Goal: Task Accomplishment & Management: Use online tool/utility

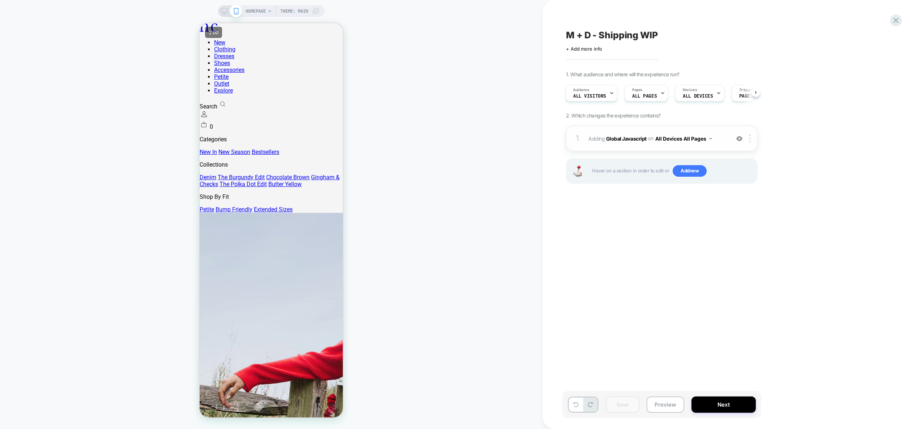
click at [723, 142] on span "Adding Global Javascript on All Devices All Pages" at bounding box center [658, 138] width 138 height 10
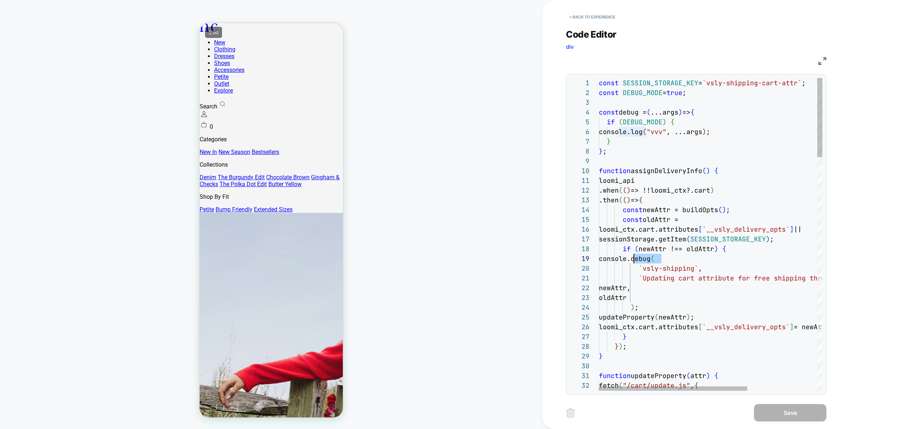
scroll to position [78, 31]
drag, startPoint x: 661, startPoint y: 260, endPoint x: 631, endPoint y: 258, distance: 30.8
type textarea "**********"
click at [801, 416] on button "Save" at bounding box center [790, 412] width 72 height 17
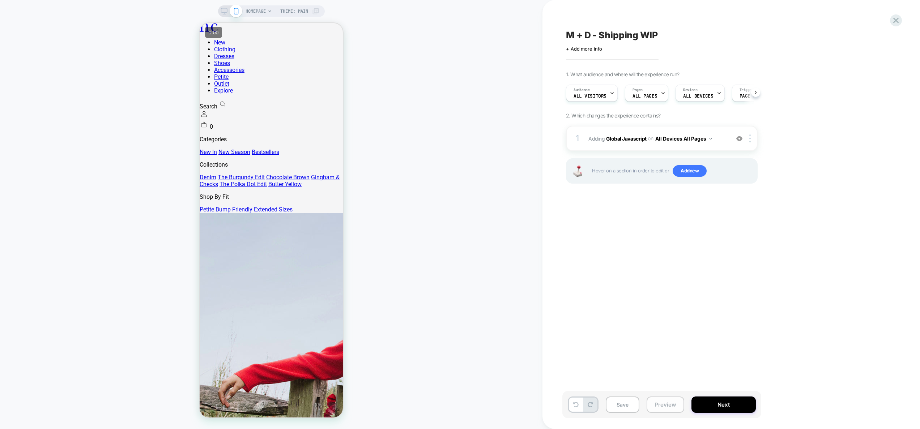
scroll to position [0, 0]
click at [664, 406] on button "Preview" at bounding box center [666, 405] width 38 height 16
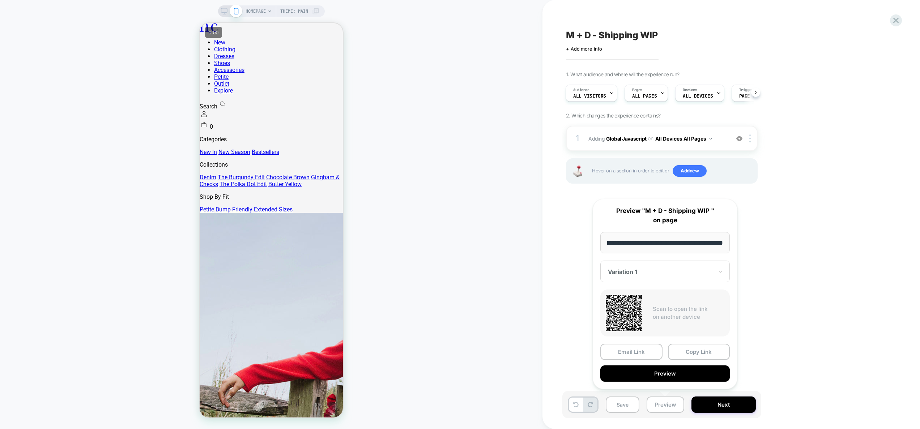
scroll to position [0, 0]
click at [705, 349] on button "Copy Link" at bounding box center [699, 352] width 62 height 16
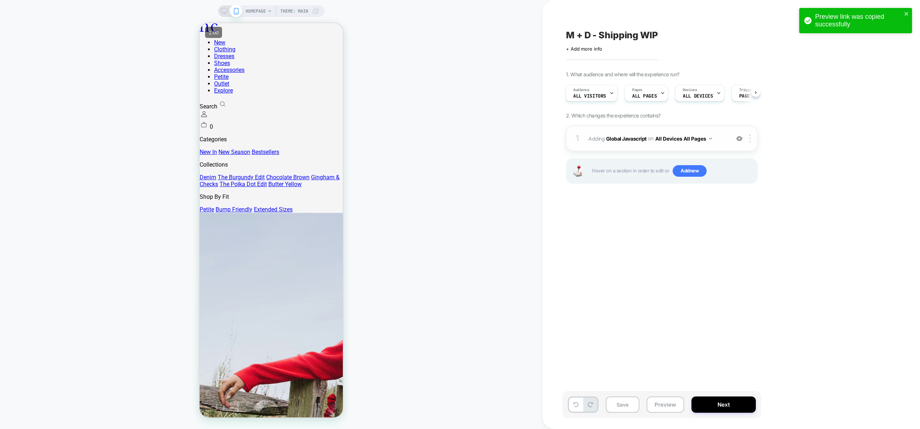
click at [724, 148] on div "1 Adding Global Javascript on All Devices All Pages Add Before Add After Target…" at bounding box center [662, 138] width 192 height 25
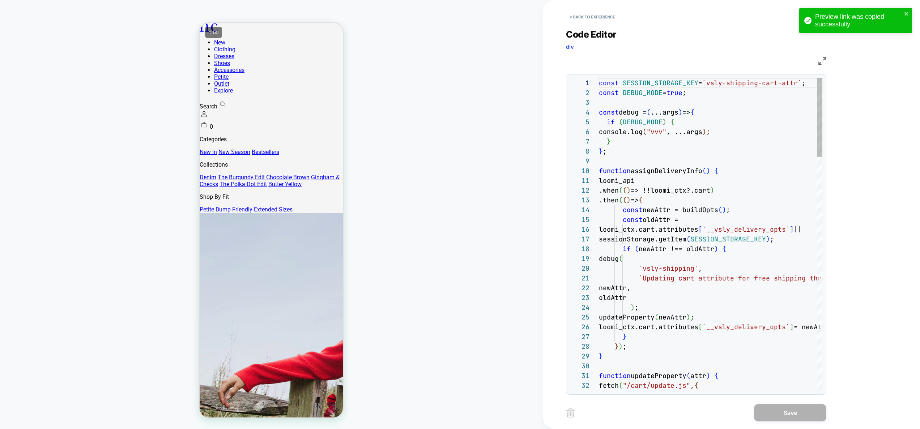
scroll to position [98, 0]
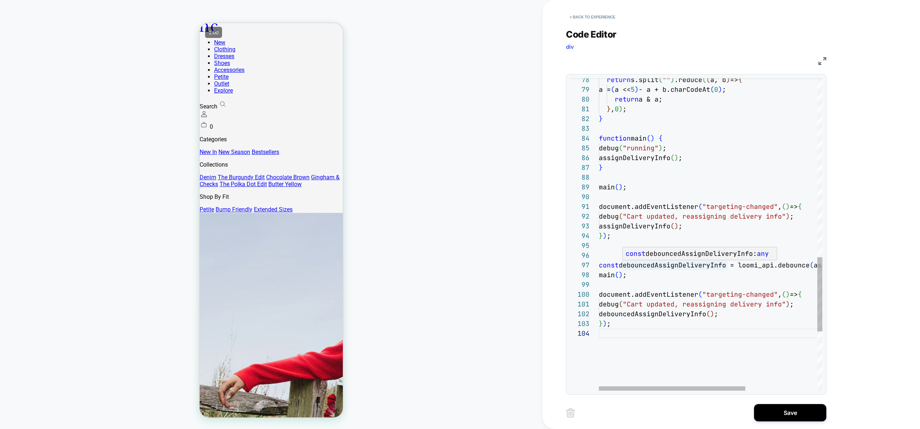
scroll to position [59, 117]
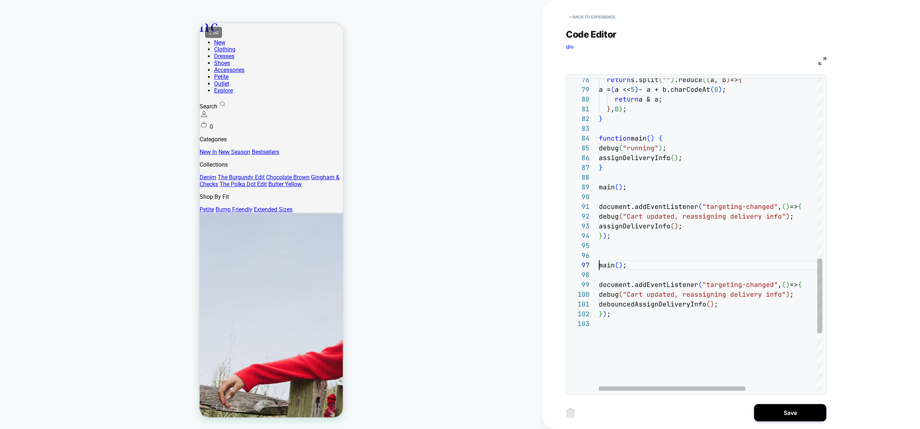
scroll to position [78, 27]
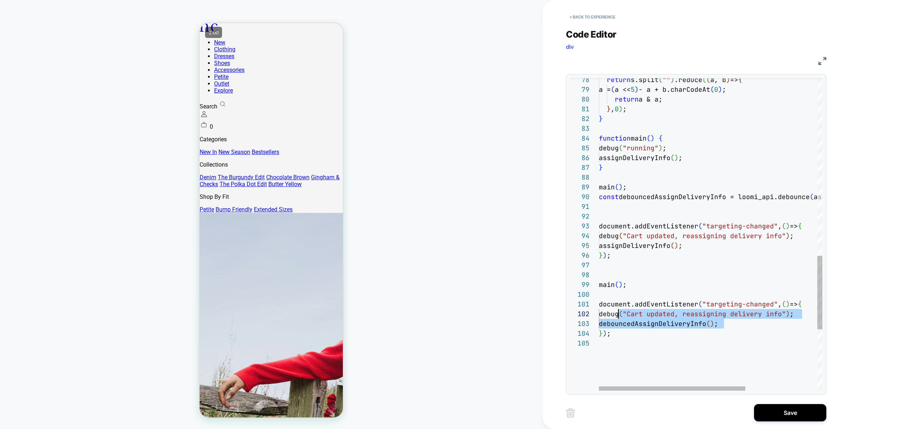
scroll to position [10, 16]
drag, startPoint x: 747, startPoint y: 322, endPoint x: 616, endPoint y: 314, distance: 131.2
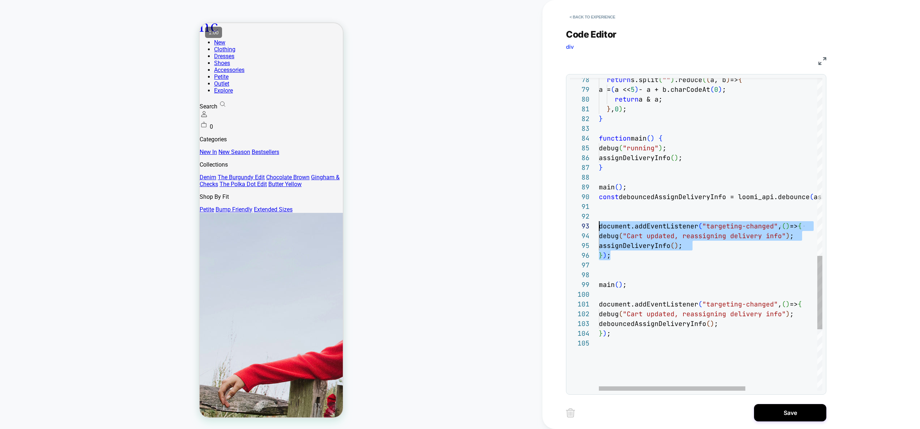
scroll to position [20, 0]
drag, startPoint x: 616, startPoint y: 259, endPoint x: 590, endPoint y: 223, distance: 44.2
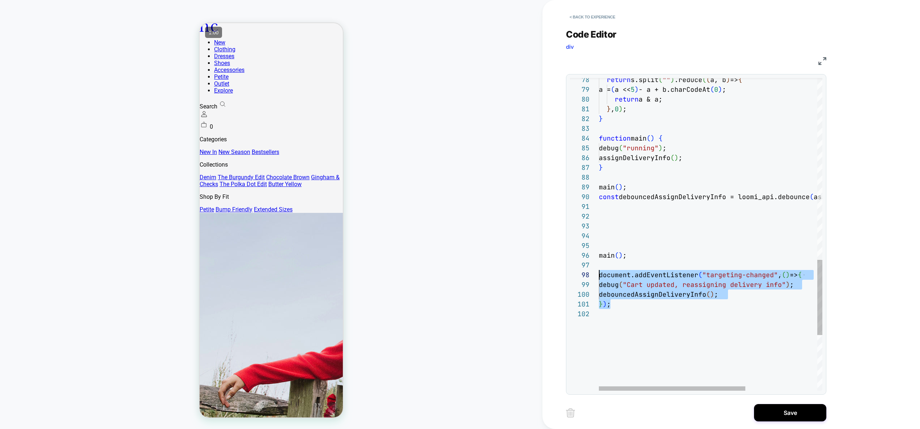
drag, startPoint x: 619, startPoint y: 302, endPoint x: 572, endPoint y: 273, distance: 55.6
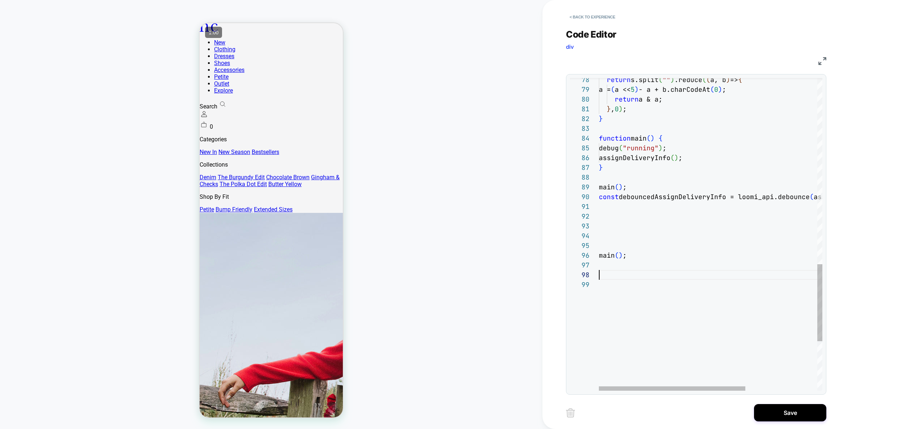
scroll to position [10, 0]
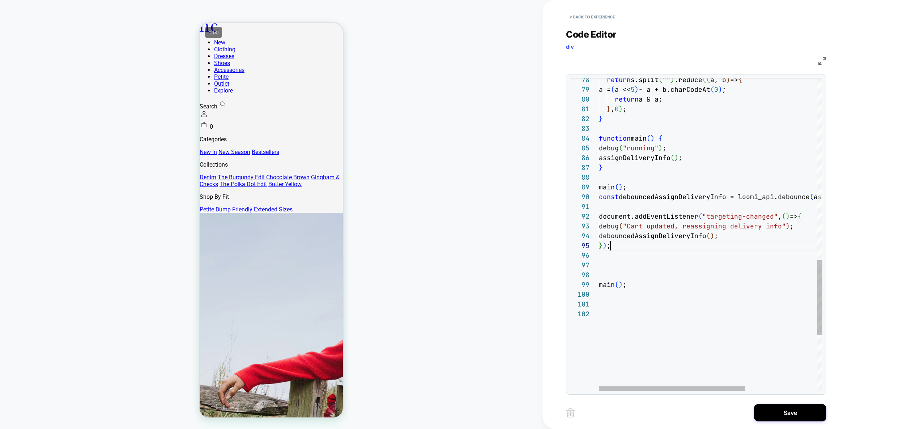
scroll to position [78, 27]
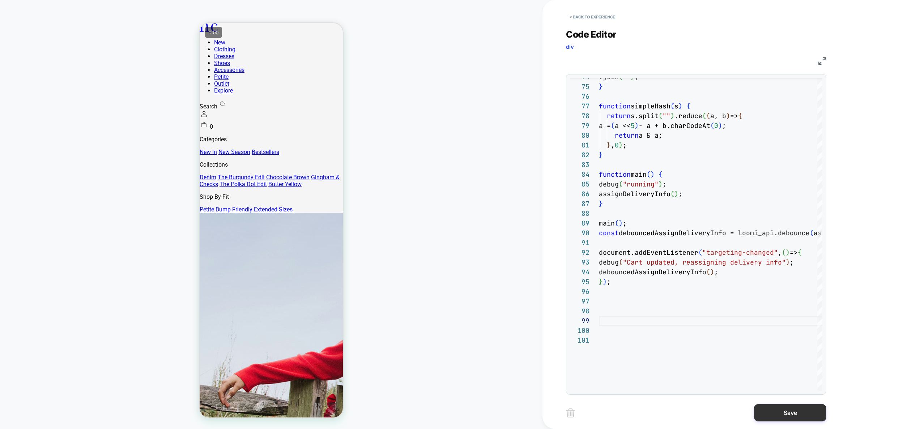
type textarea "**********"
click at [792, 411] on button "Save" at bounding box center [790, 412] width 72 height 17
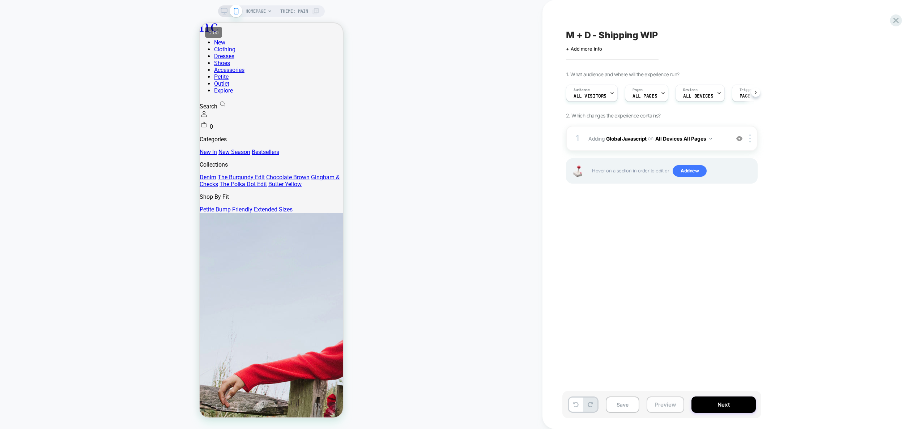
scroll to position [0, 0]
click at [667, 405] on button "Preview" at bounding box center [666, 405] width 38 height 16
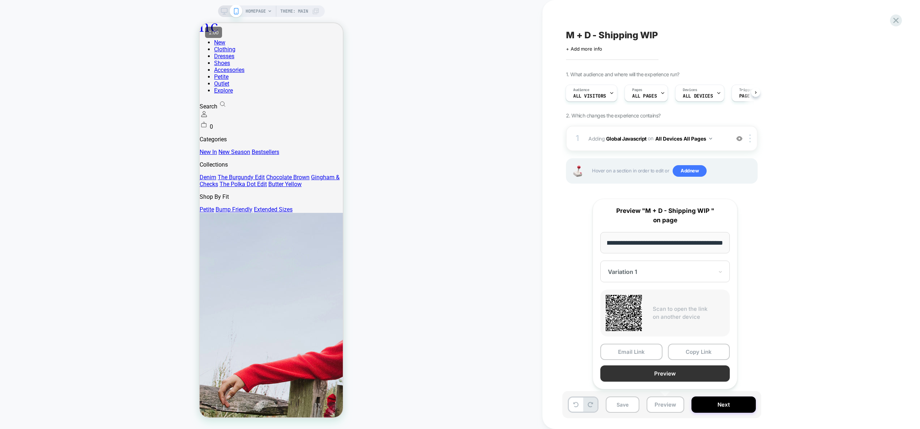
scroll to position [0, 0]
click at [670, 377] on button "Preview" at bounding box center [666, 374] width 130 height 16
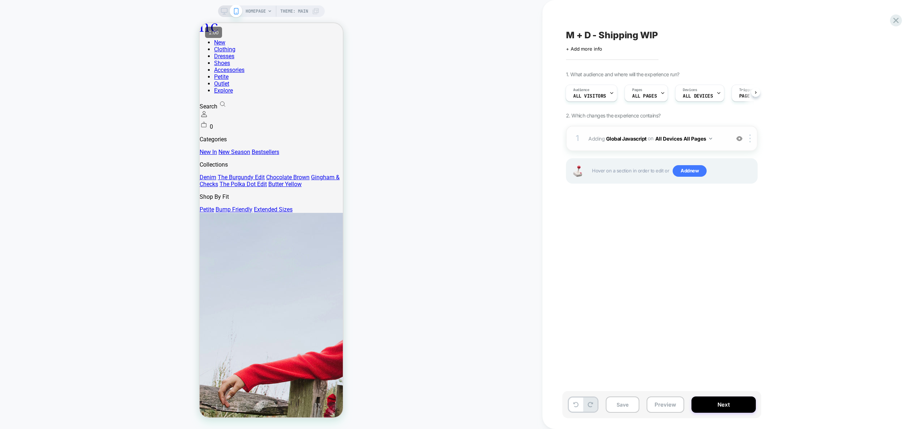
click at [721, 142] on span "Adding Global Javascript on All Devices All Pages" at bounding box center [658, 138] width 138 height 10
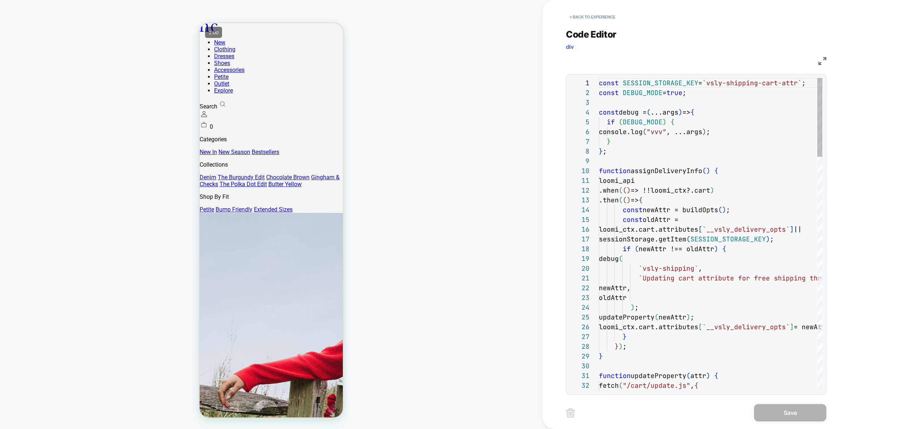
scroll to position [98, 0]
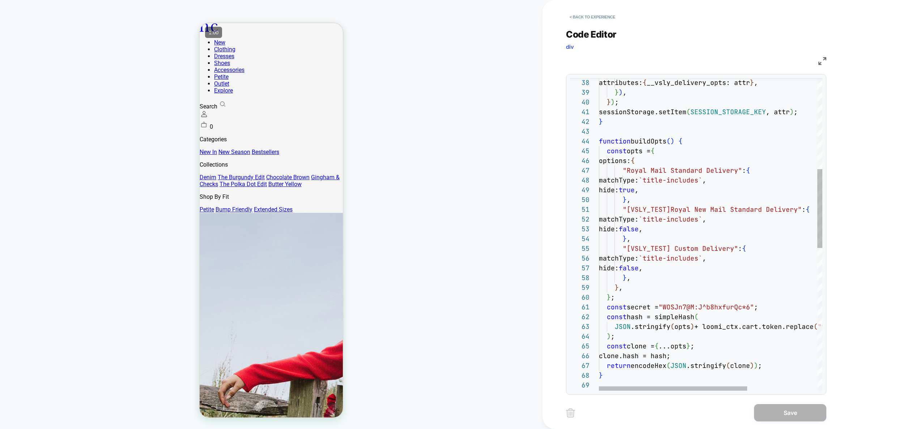
click at [651, 234] on div "attributes: { __vsly_delivery_opts: attr } , } ) , } ) ; sessionStorage.setItem…" at bounding box center [763, 336] width 329 height 1241
drag, startPoint x: 650, startPoint y: 239, endPoint x: 648, endPoint y: 244, distance: 6.0
click at [649, 241] on div "attributes: { __vsly_delivery_opts: attr } , } ) , } ) ; sessionStorage.setItem…" at bounding box center [763, 336] width 329 height 1241
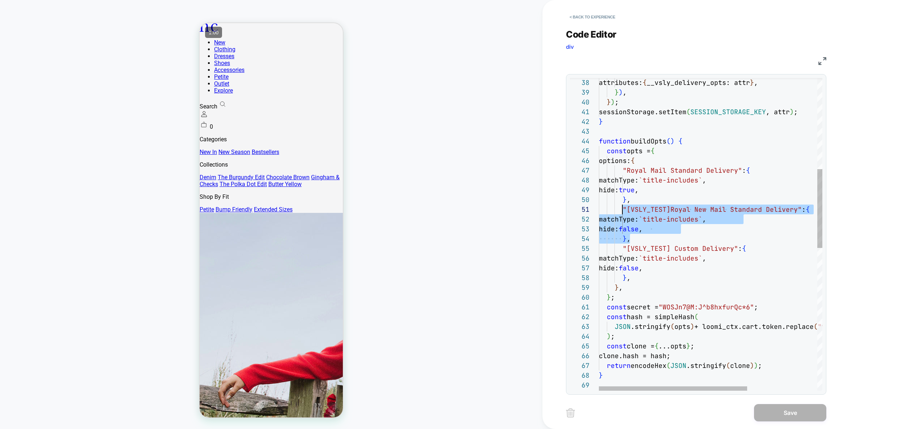
drag, startPoint x: 643, startPoint y: 242, endPoint x: 621, endPoint y: 208, distance: 41.0
click at [621, 208] on div "attributes: { __vsly_delivery_opts: attr } , } ) , } ) ; sessionStorage.setItem…" at bounding box center [763, 336] width 329 height 1241
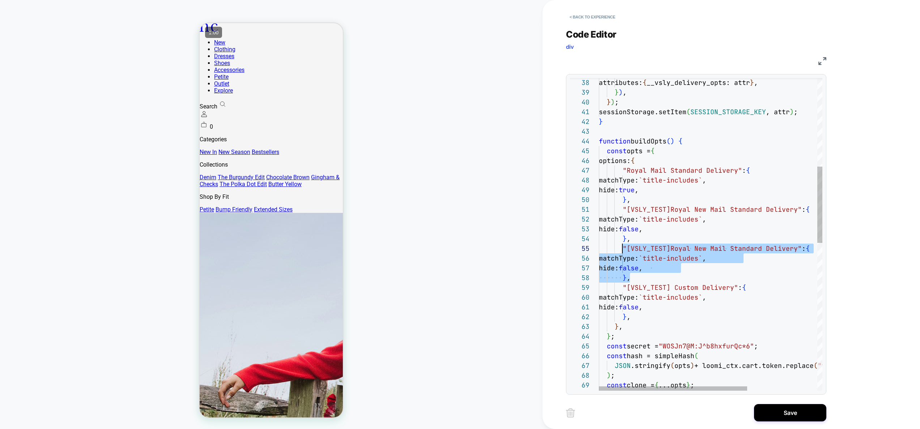
click at [752, 263] on div "attributes: { __vsly_delivery_opts: attr } , } ) , } ) ; sessionStorage.setItem…" at bounding box center [763, 356] width 329 height 1280
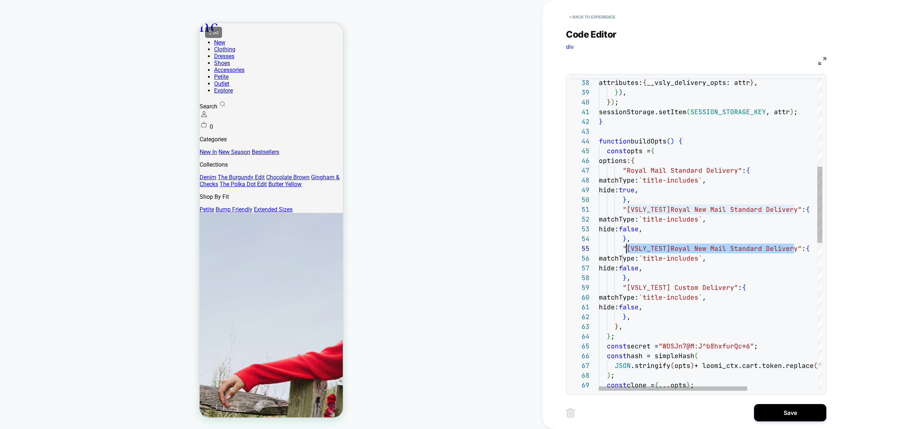
drag, startPoint x: 794, startPoint y: 250, endPoint x: 626, endPoint y: 244, distance: 168.0
click at [626, 244] on div "attributes: { __vsly_delivery_opts: attr } , } ) , } ) ; sessionStorage.setItem…" at bounding box center [763, 356] width 329 height 1280
type textarea "**********"
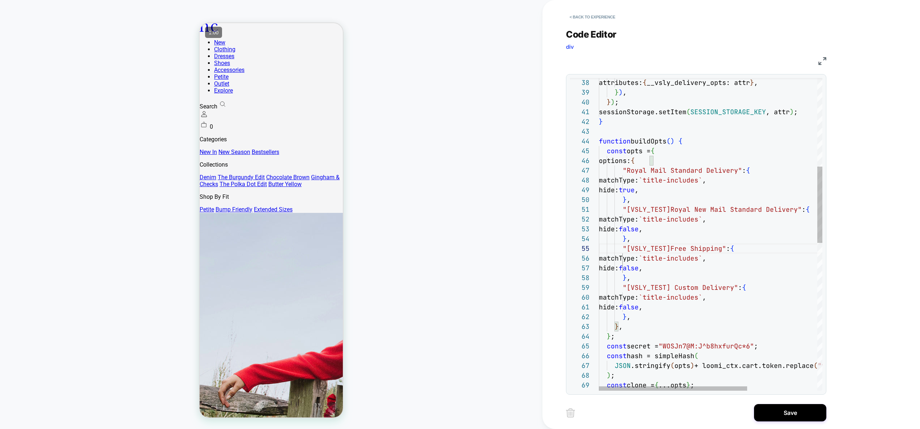
scroll to position [39, 133]
click at [731, 249] on div "attributes: { __vsly_delivery_opts: attr } , } ) , } ) ; sessionStorage.setItem…" at bounding box center [763, 356] width 329 height 1280
click at [790, 417] on button "Save" at bounding box center [790, 412] width 72 height 17
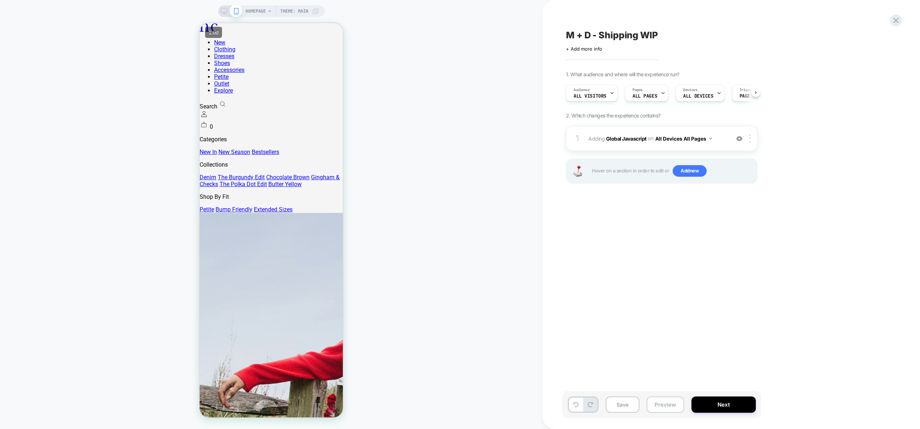
scroll to position [0, 0]
click at [671, 405] on button "Preview" at bounding box center [666, 405] width 38 height 16
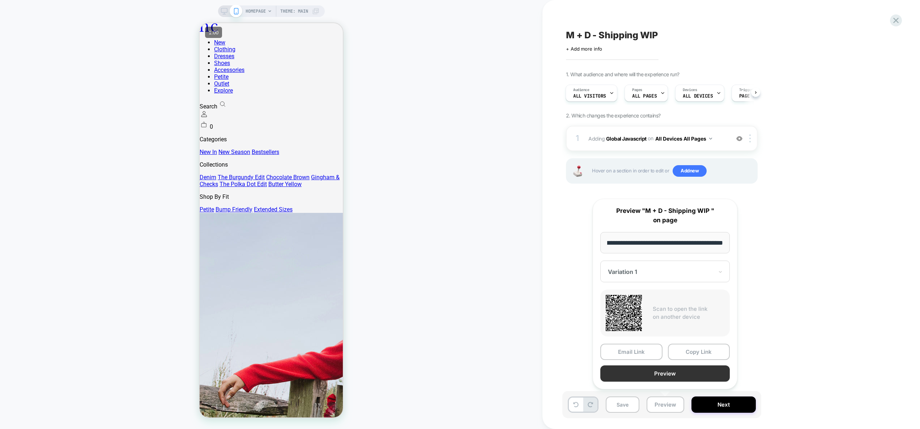
scroll to position [0, 0]
click at [665, 374] on button "Preview" at bounding box center [666, 374] width 130 height 16
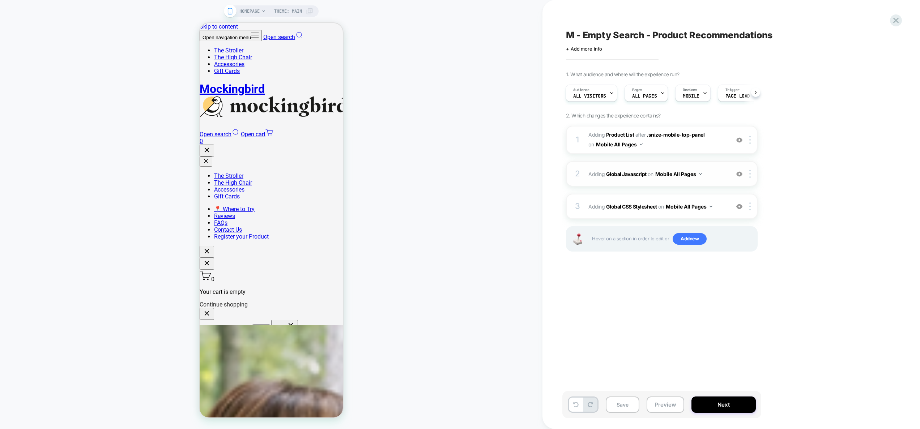
click at [727, 172] on div "2 Adding Global Javascript on Mobile All Pages Add Before Add After Copy to Des…" at bounding box center [662, 173] width 192 height 25
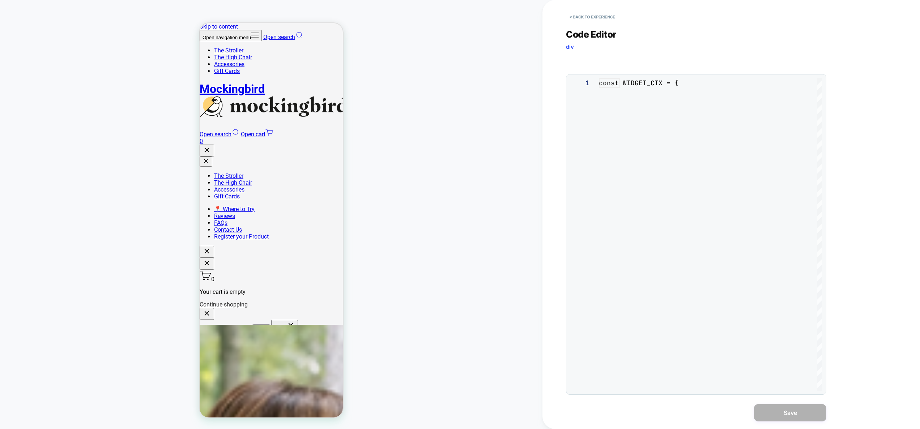
scroll to position [98, 0]
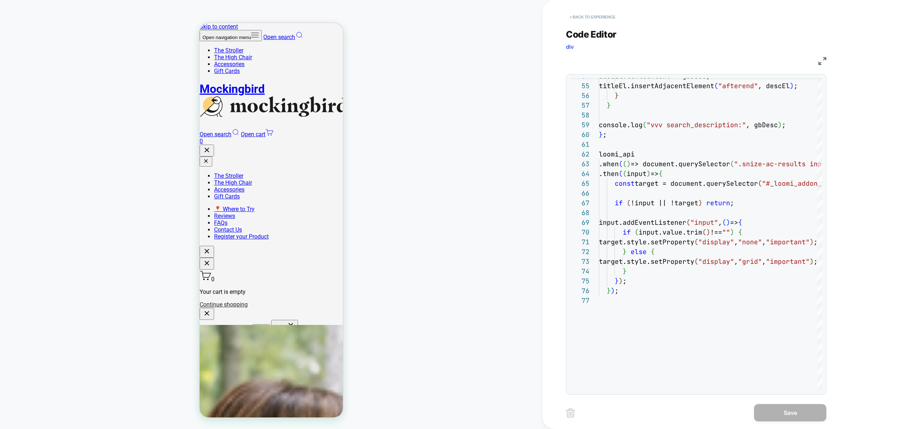
click at [604, 16] on button "< Back to experience" at bounding box center [592, 17] width 53 height 12
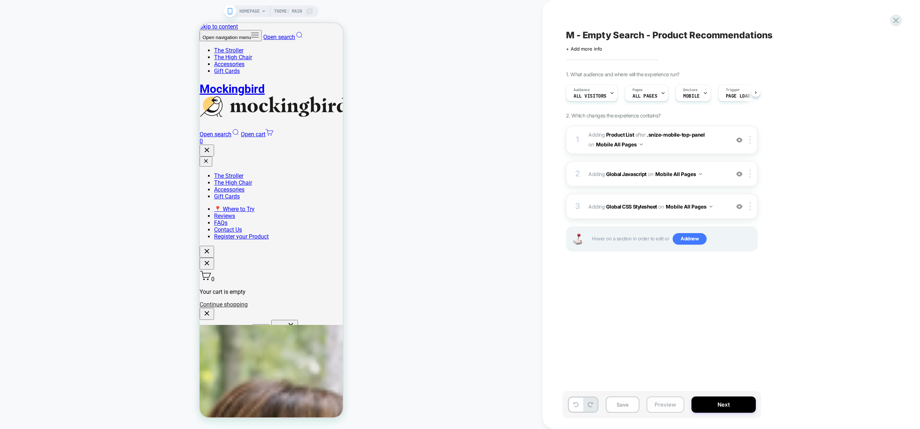
scroll to position [0, 0]
click at [668, 403] on button "Preview" at bounding box center [666, 405] width 38 height 16
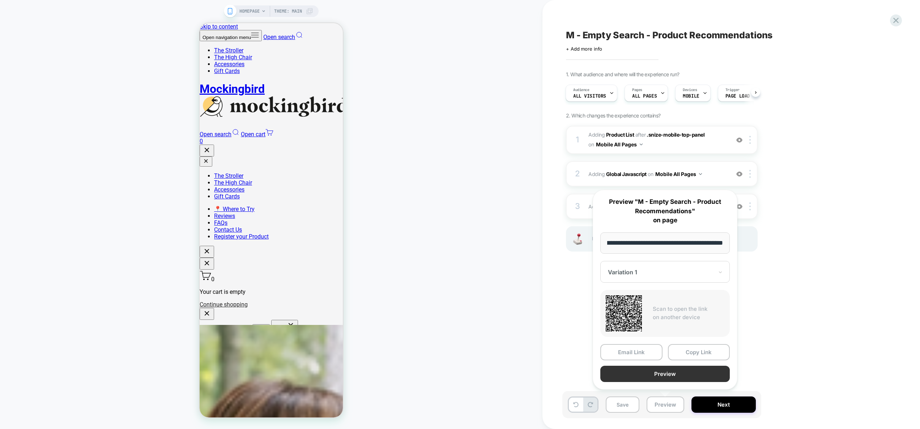
scroll to position [0, 0]
click at [677, 372] on button "Preview" at bounding box center [666, 374] width 130 height 16
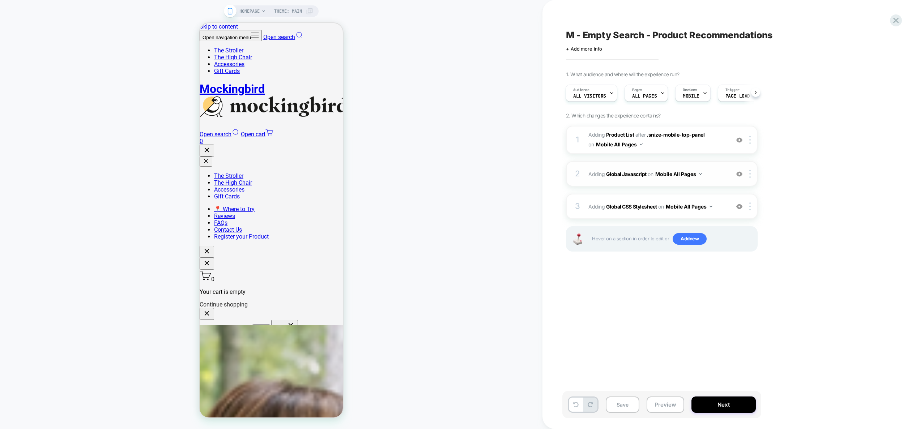
click at [710, 172] on span "Adding Global Javascript on Mobile All Pages" at bounding box center [658, 174] width 138 height 10
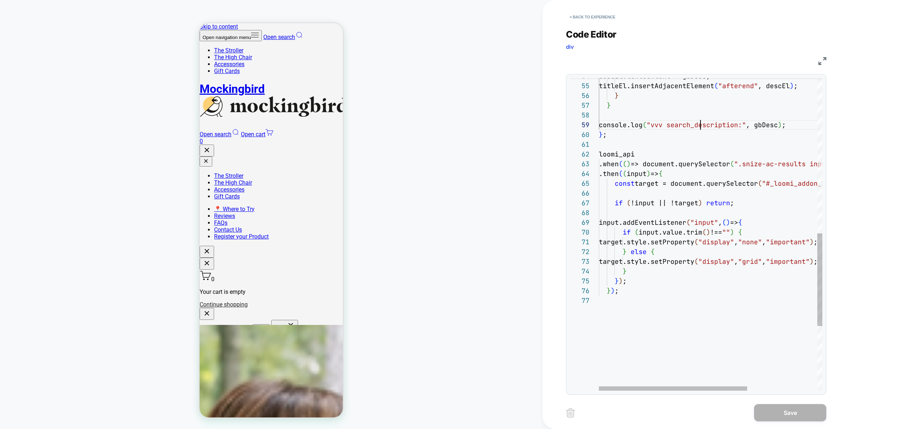
scroll to position [78, 102]
click at [702, 128] on div "console.log ( "vvv search_description:" , gbDesc ) ; } ; loomi_api .when ( ( ) …" at bounding box center [763, 81] width 329 height 1055
type textarea "**********"
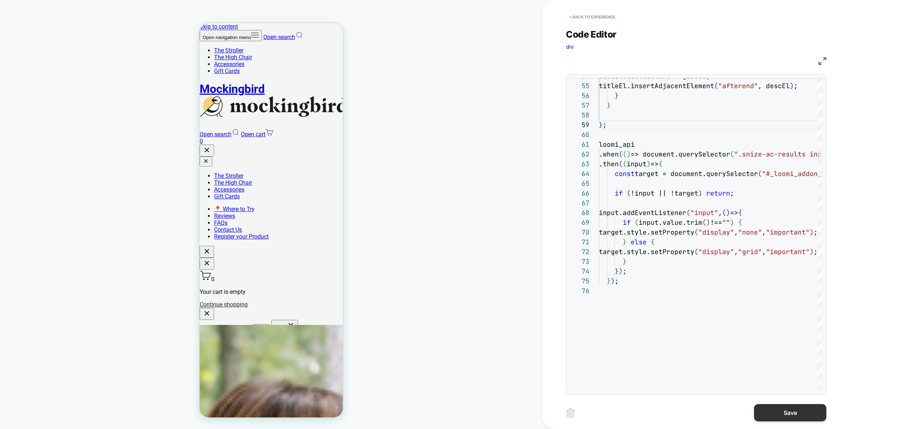
click at [789, 404] on button "Save" at bounding box center [790, 412] width 72 height 17
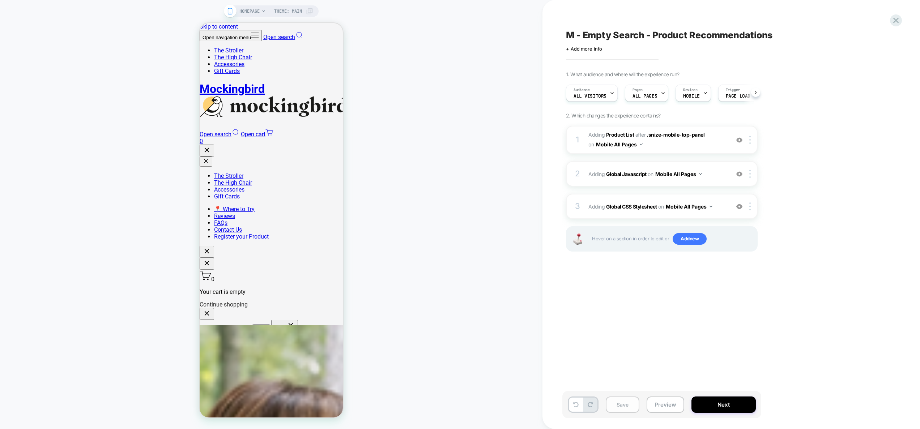
scroll to position [0, 0]
click at [620, 406] on button "Save" at bounding box center [623, 405] width 34 height 16
click at [717, 175] on span "Adding Global Javascript on Mobile All Pages" at bounding box center [658, 174] width 138 height 10
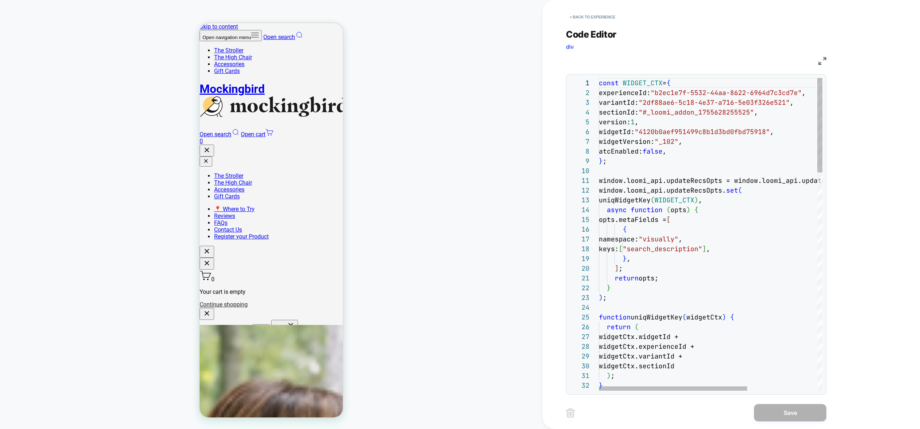
scroll to position [88, 0]
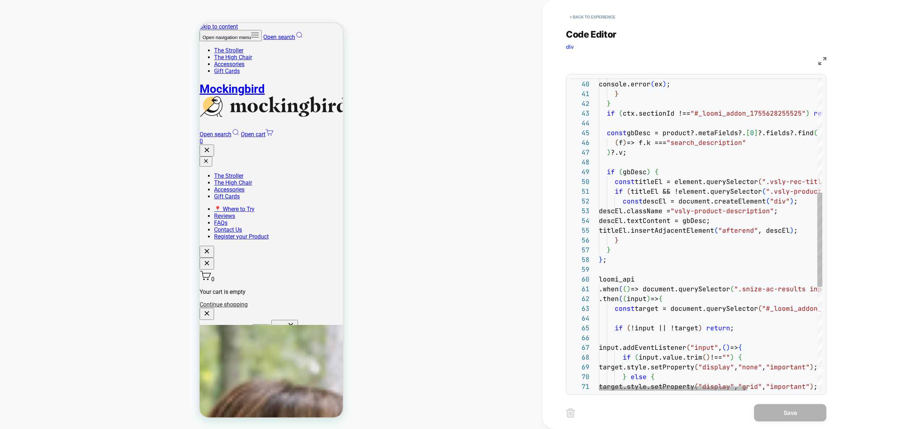
type textarea "**********"
click at [726, 292] on div "} catch ( ex ) { console.error ( ex ) ; } } if ( ctx.sectionId !== "#_loomi_add…" at bounding box center [763, 216] width 329 height 1036
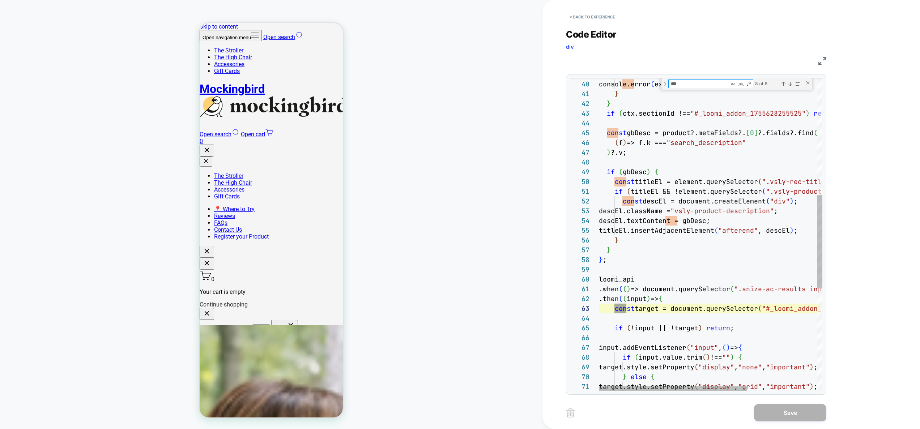
type textarea "****"
type textarea "**********"
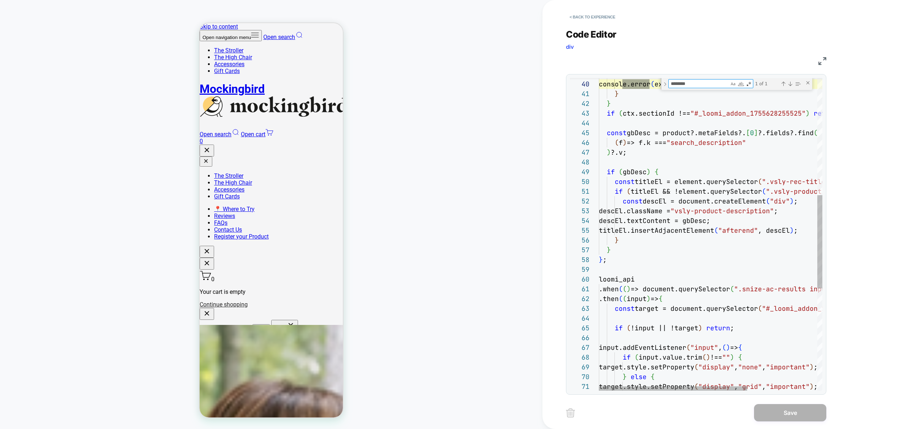
scroll to position [98, 55]
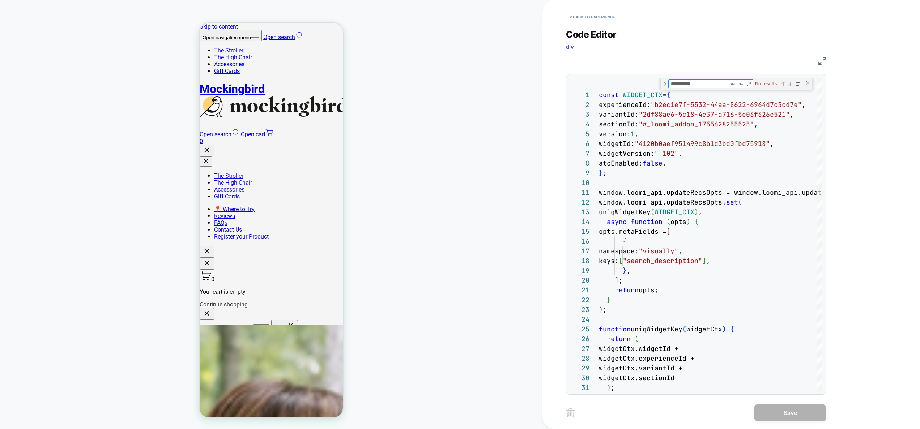
type textarea "**********"
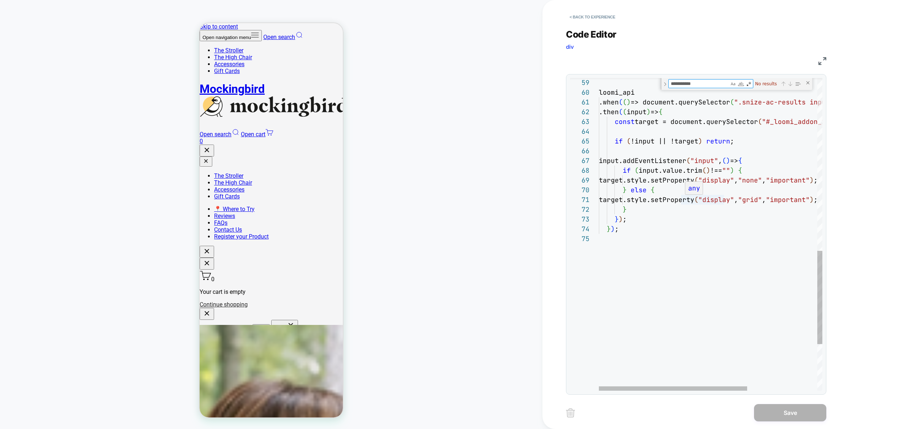
scroll to position [98, 0]
click at [606, 16] on button "< Back to experience" at bounding box center [592, 17] width 53 height 12
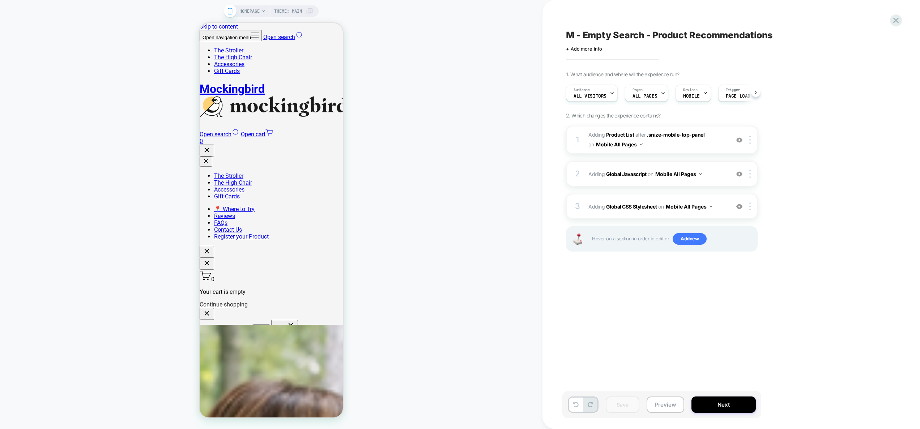
scroll to position [0, 0]
click at [660, 406] on button "Preview" at bounding box center [666, 405] width 38 height 16
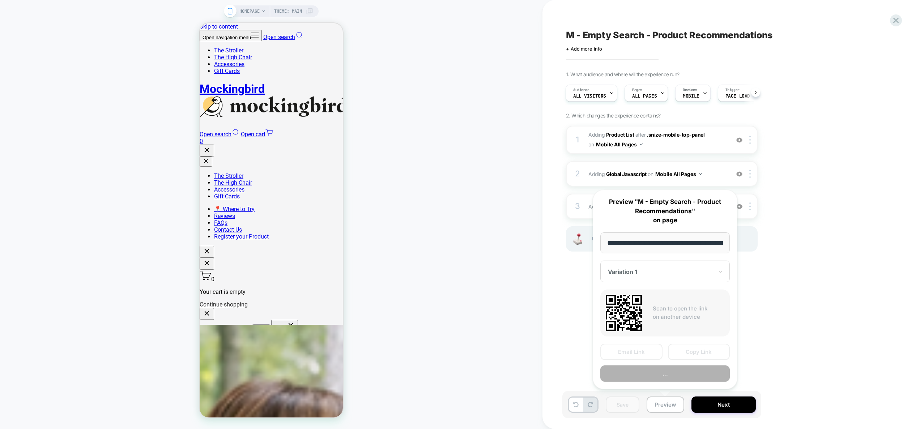
scroll to position [0, 29]
click at [666, 379] on button "Preview" at bounding box center [666, 374] width 130 height 16
